Goal: Information Seeking & Learning: Learn about a topic

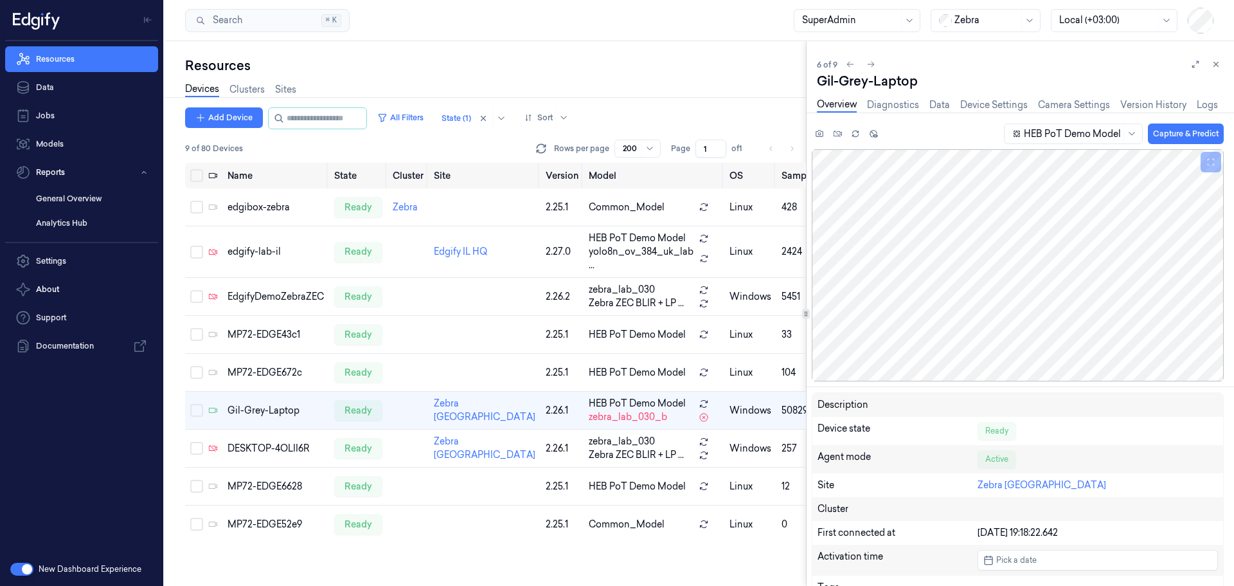
scroll to position [468, 0]
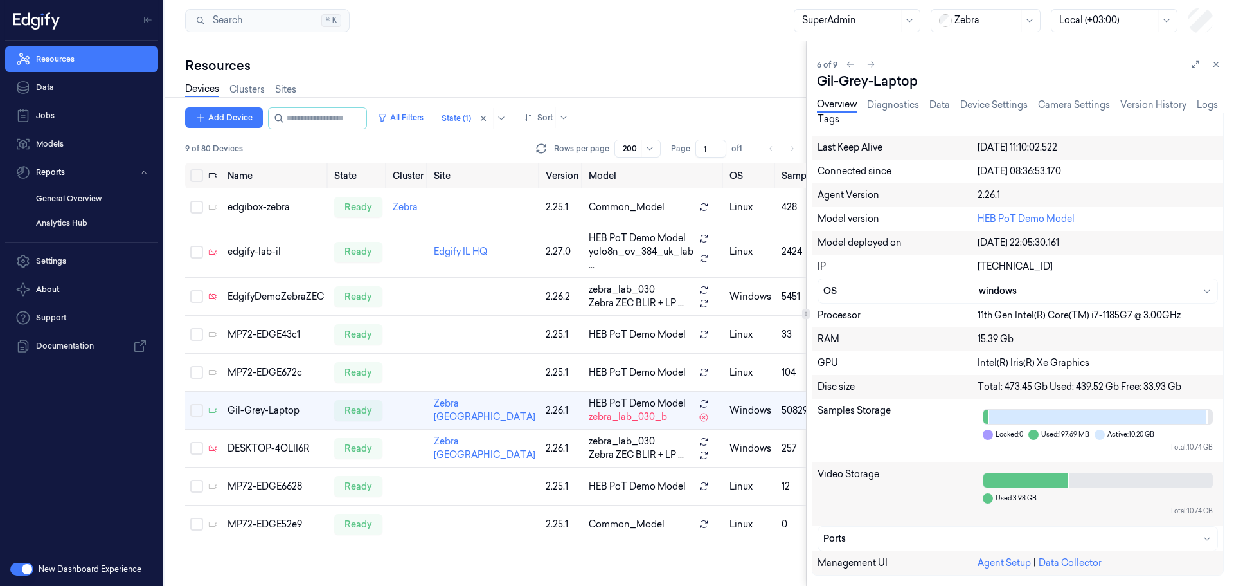
click at [19, 570] on button "button" at bounding box center [21, 568] width 23 height 13
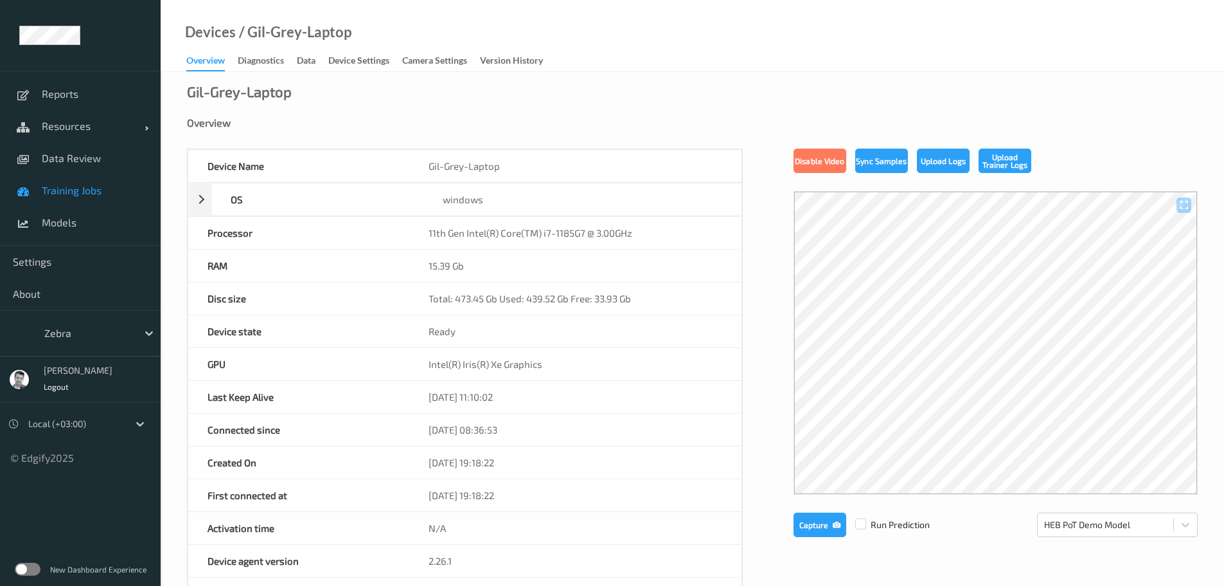
click at [55, 184] on span "Training Jobs" at bounding box center [95, 190] width 106 height 13
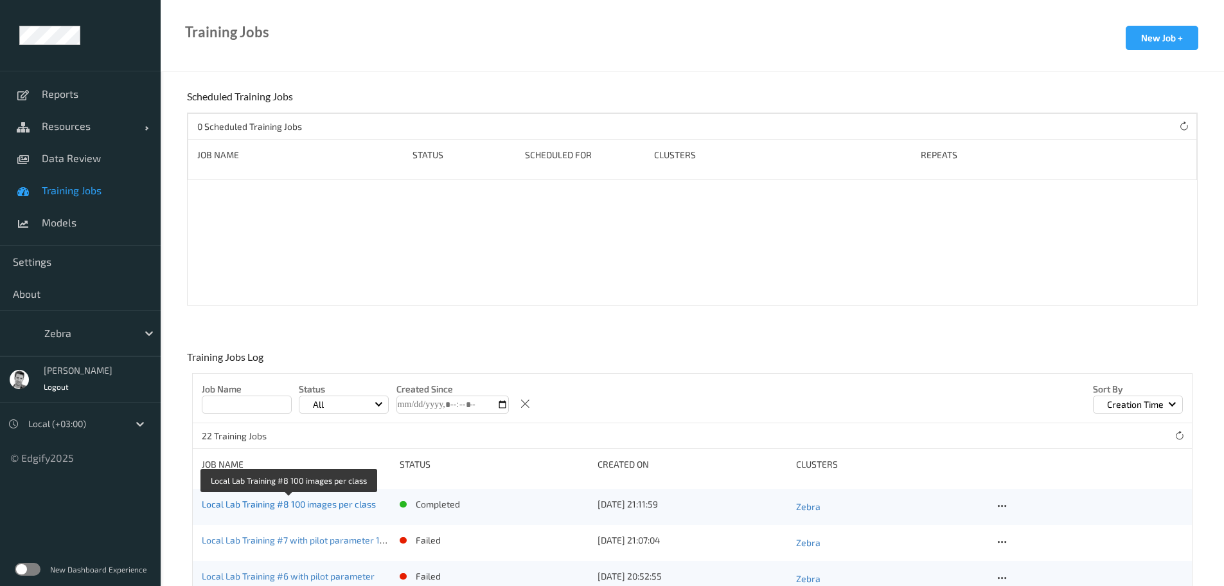
click at [251, 503] on link "Local Lab Training #8 100 images per class" at bounding box center [289, 503] width 174 height 11
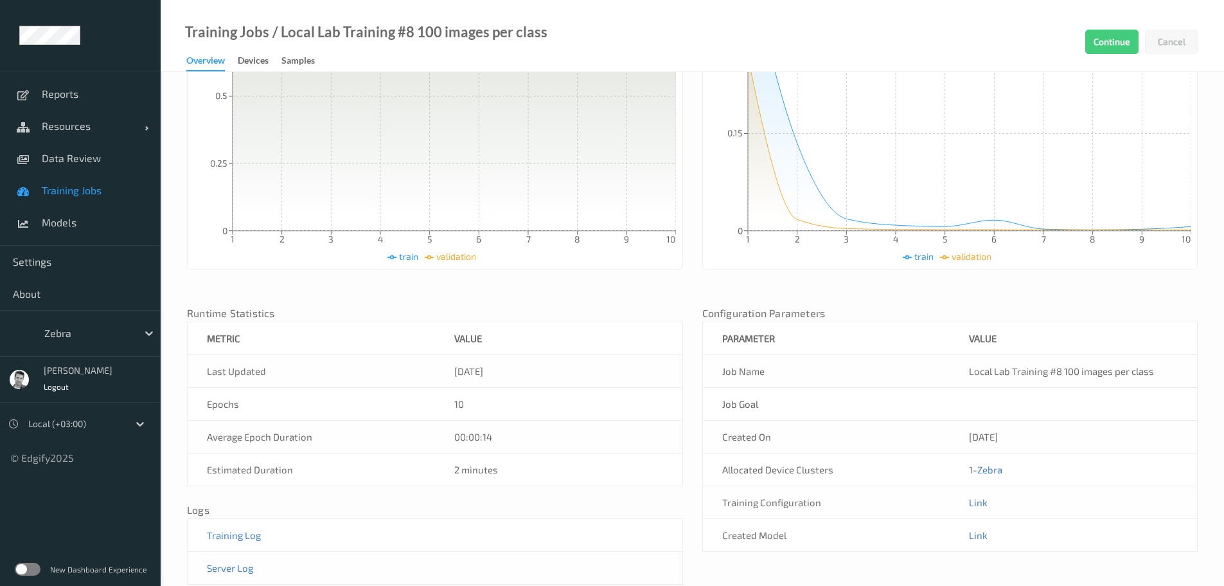
scroll to position [356, 0]
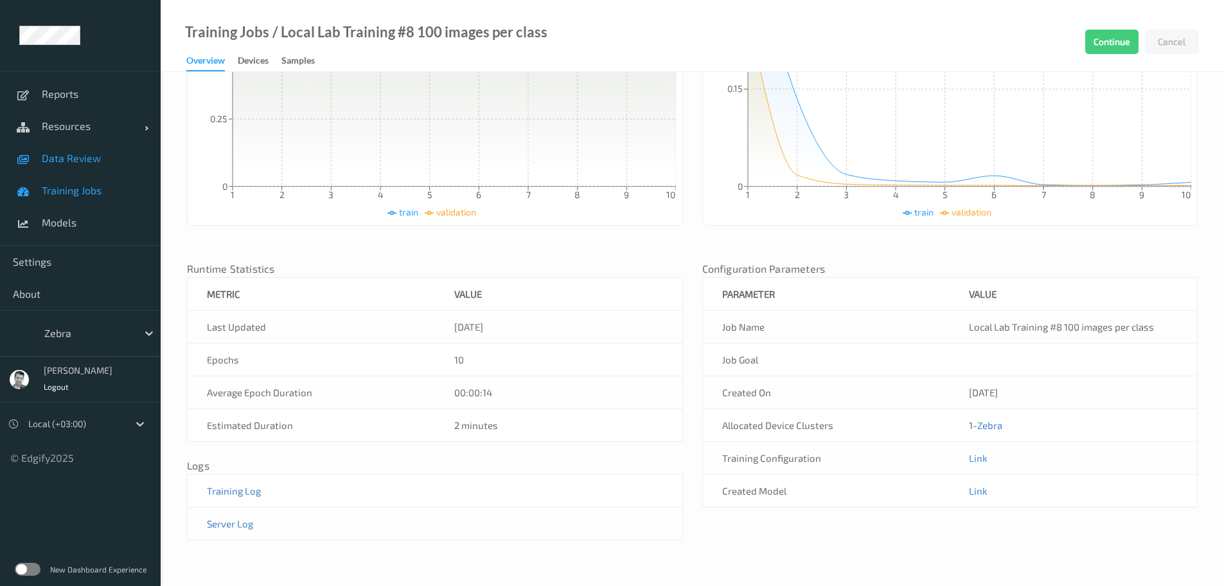
click at [55, 162] on span "Data Review" at bounding box center [95, 158] width 106 height 13
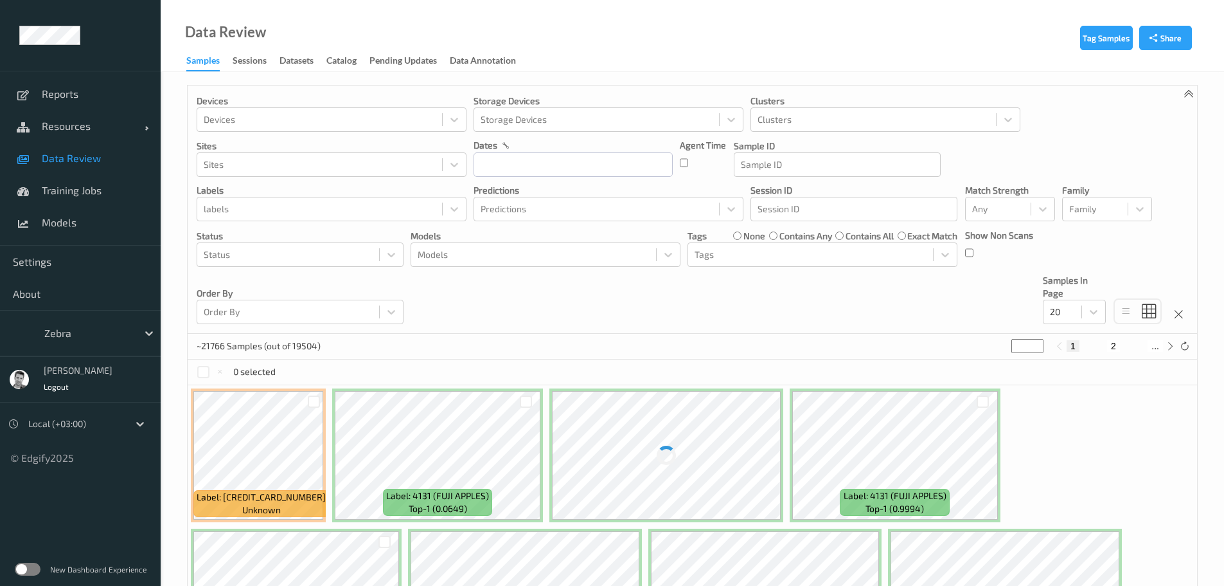
click at [31, 569] on label at bounding box center [28, 568] width 26 height 13
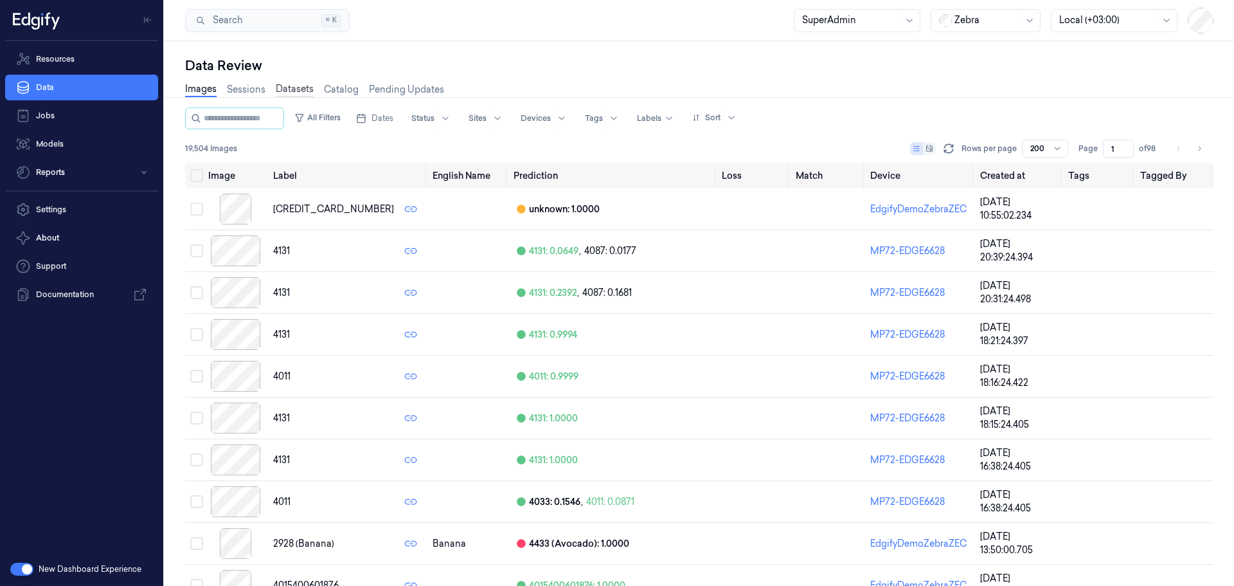
click at [296, 91] on link "Datasets" at bounding box center [295, 89] width 38 height 15
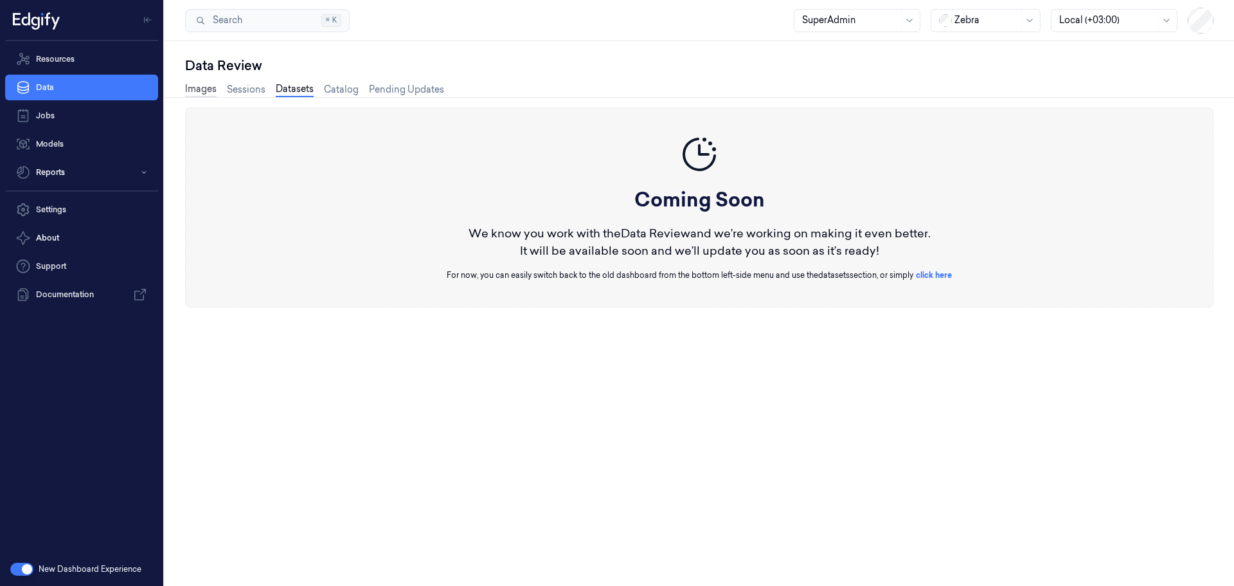
click at [195, 91] on link "Images" at bounding box center [200, 89] width 31 height 15
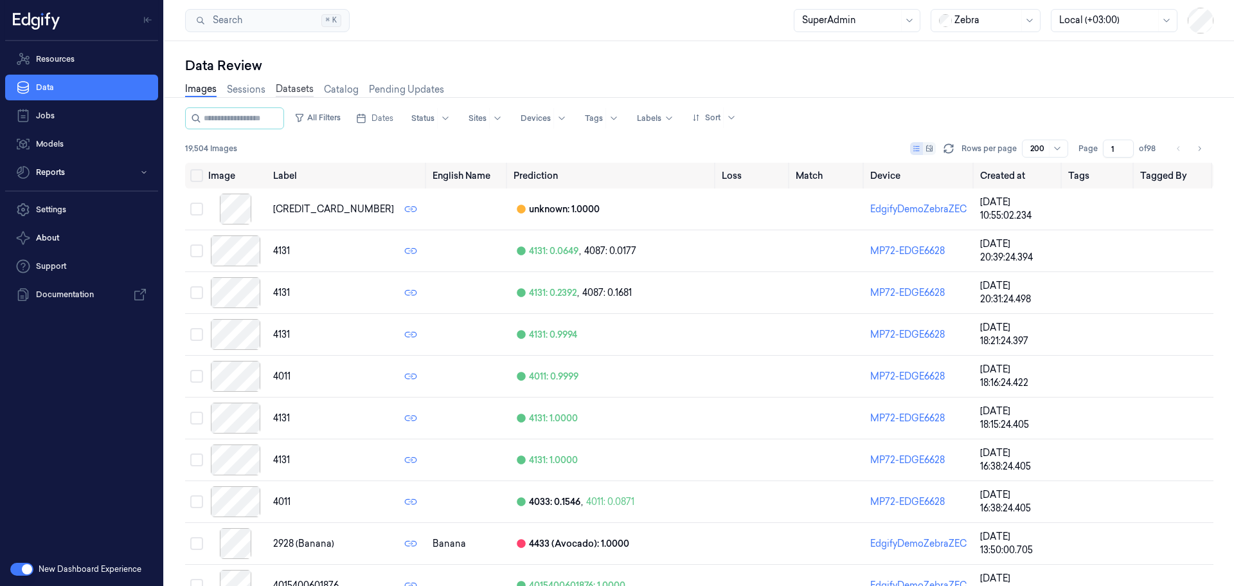
click at [294, 89] on link "Datasets" at bounding box center [295, 89] width 38 height 15
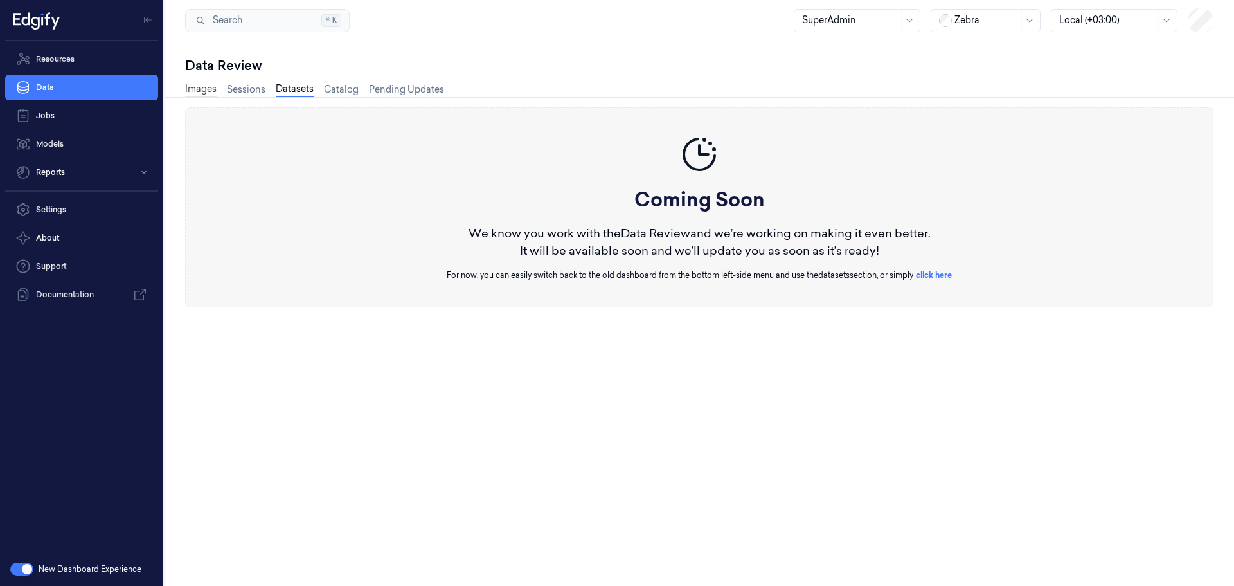
click at [205, 88] on link "Images" at bounding box center [200, 89] width 31 height 15
